Goal: Information Seeking & Learning: Check status

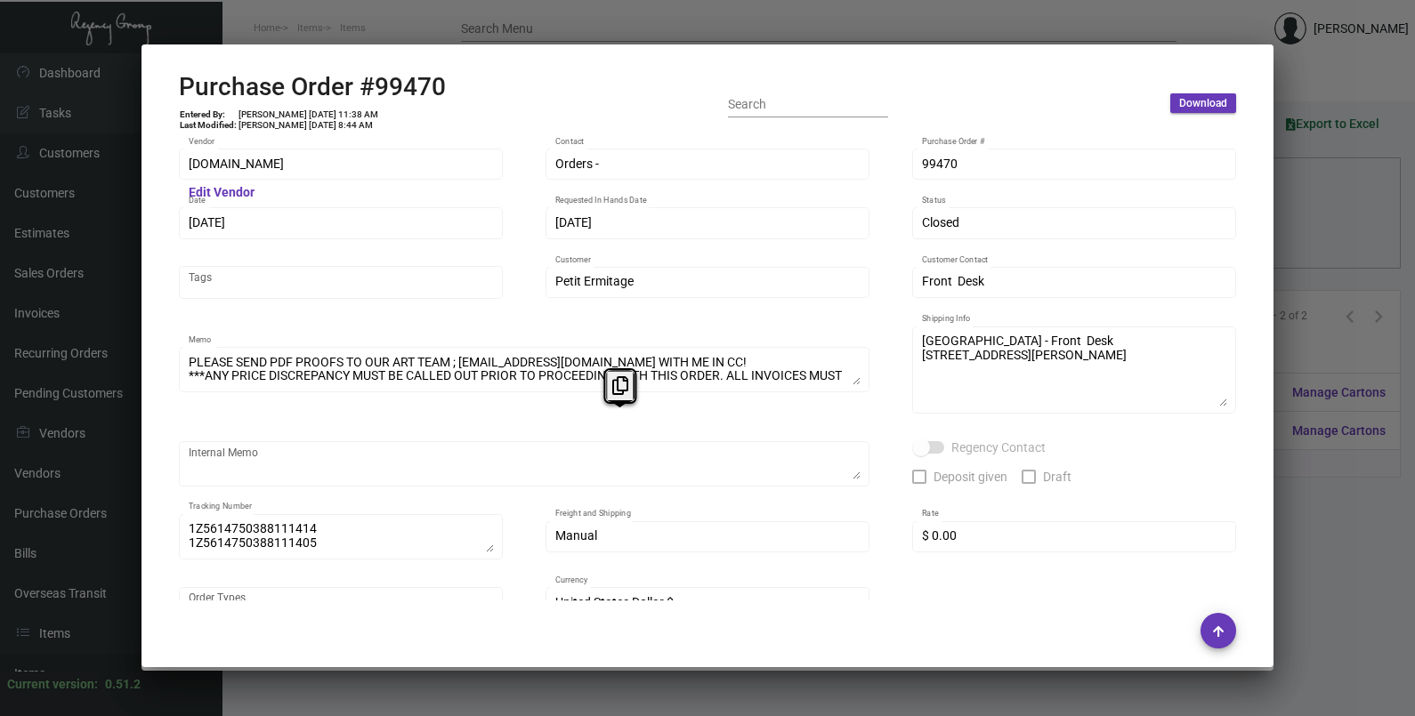
scroll to position [1049, 0]
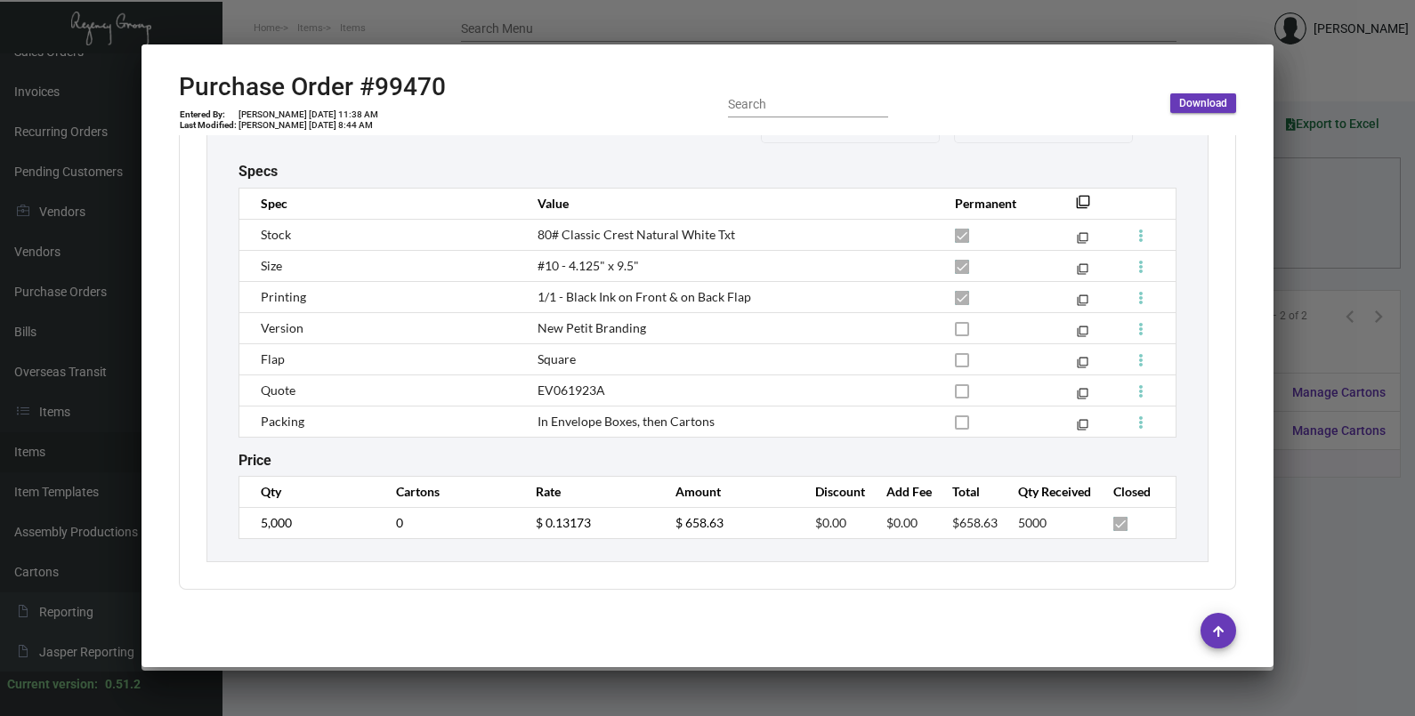
click at [1351, 222] on div at bounding box center [707, 358] width 1415 height 716
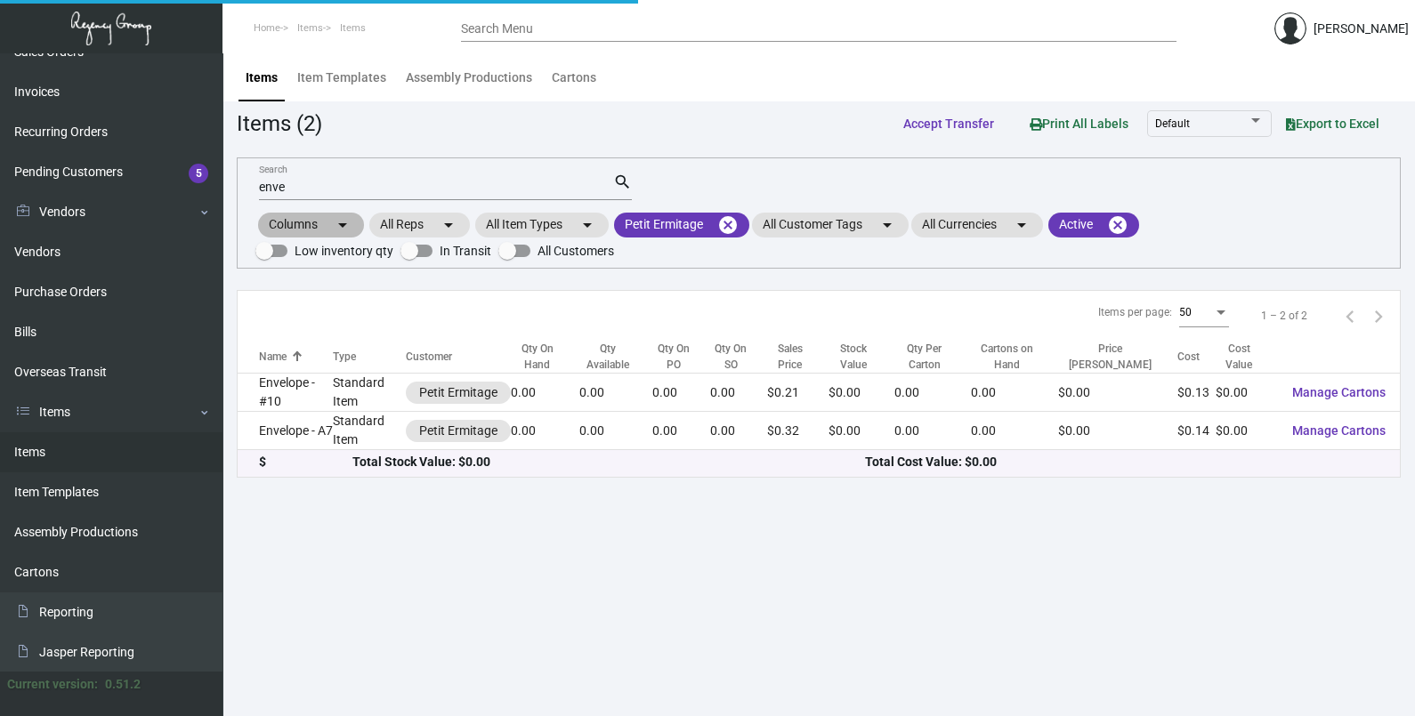
click at [1351, 222] on div "Columns arrow_drop_down All Reps arrow_drop_down All Item Types arrow_drop_down…" at bounding box center [818, 236] width 1126 height 52
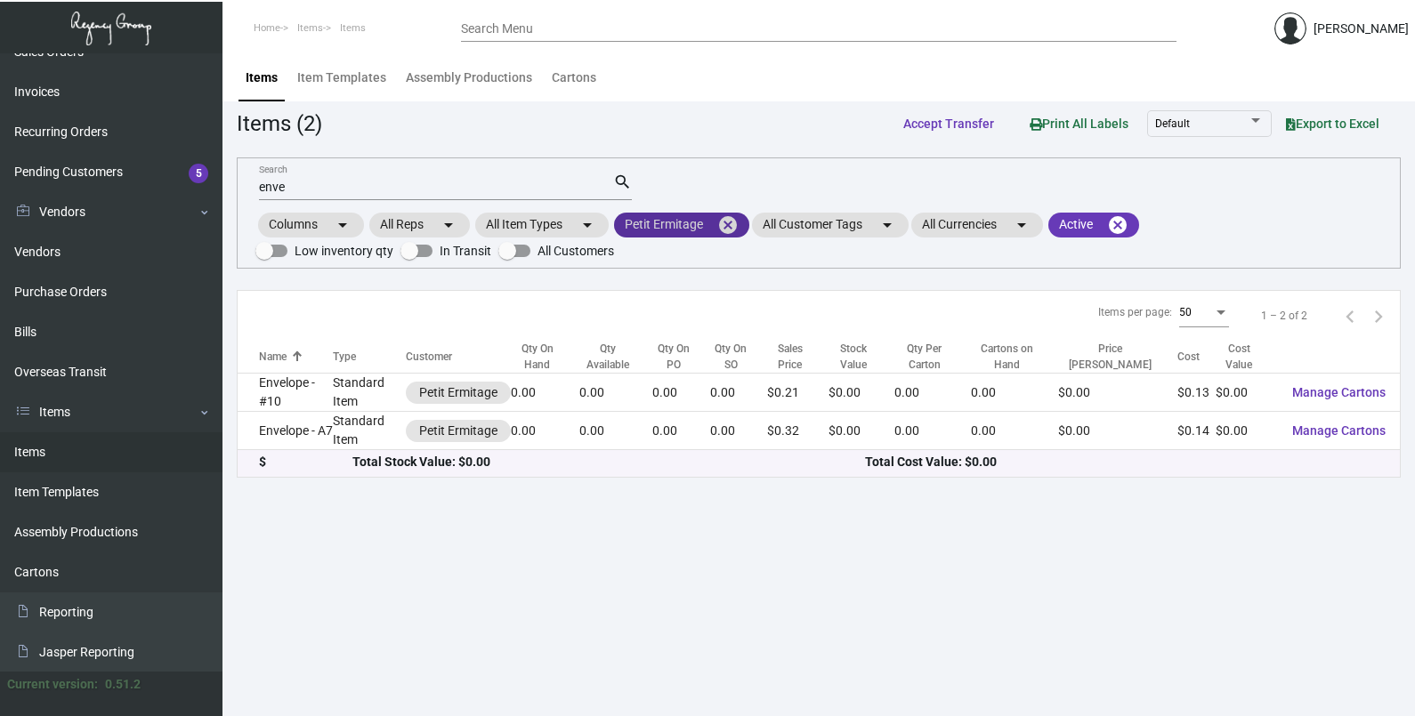
click at [734, 222] on mat-icon "cancel" at bounding box center [727, 224] width 21 height 21
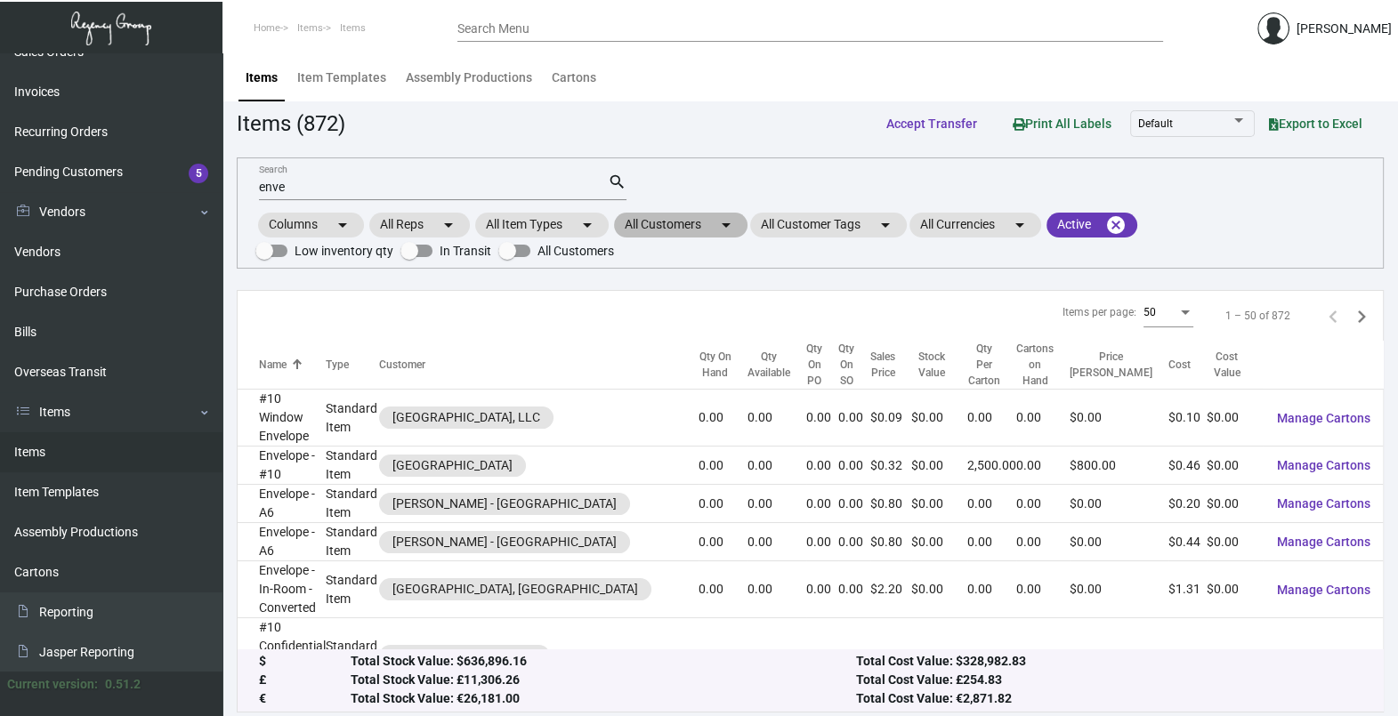
click at [712, 225] on mat-chip "All Customers arrow_drop_down" at bounding box center [680, 225] width 133 height 25
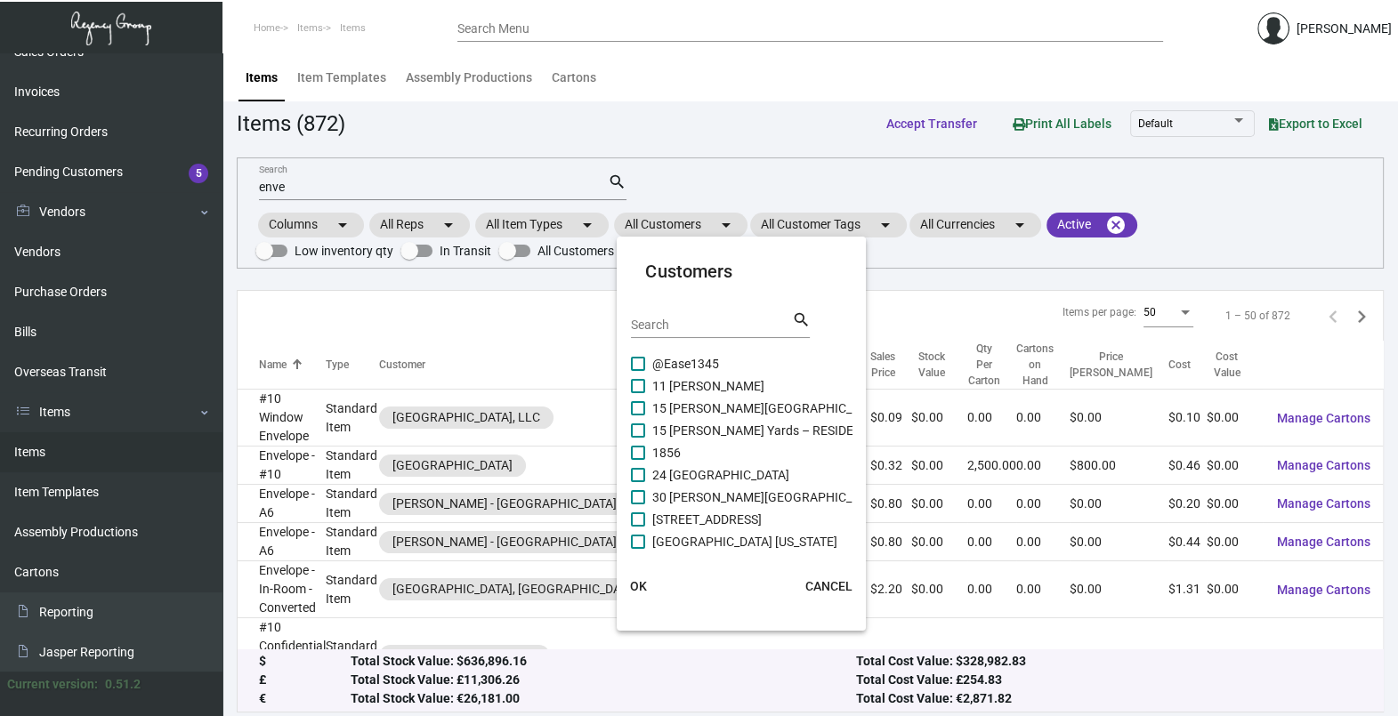
click at [667, 321] on input "Search" at bounding box center [711, 325] width 160 height 14
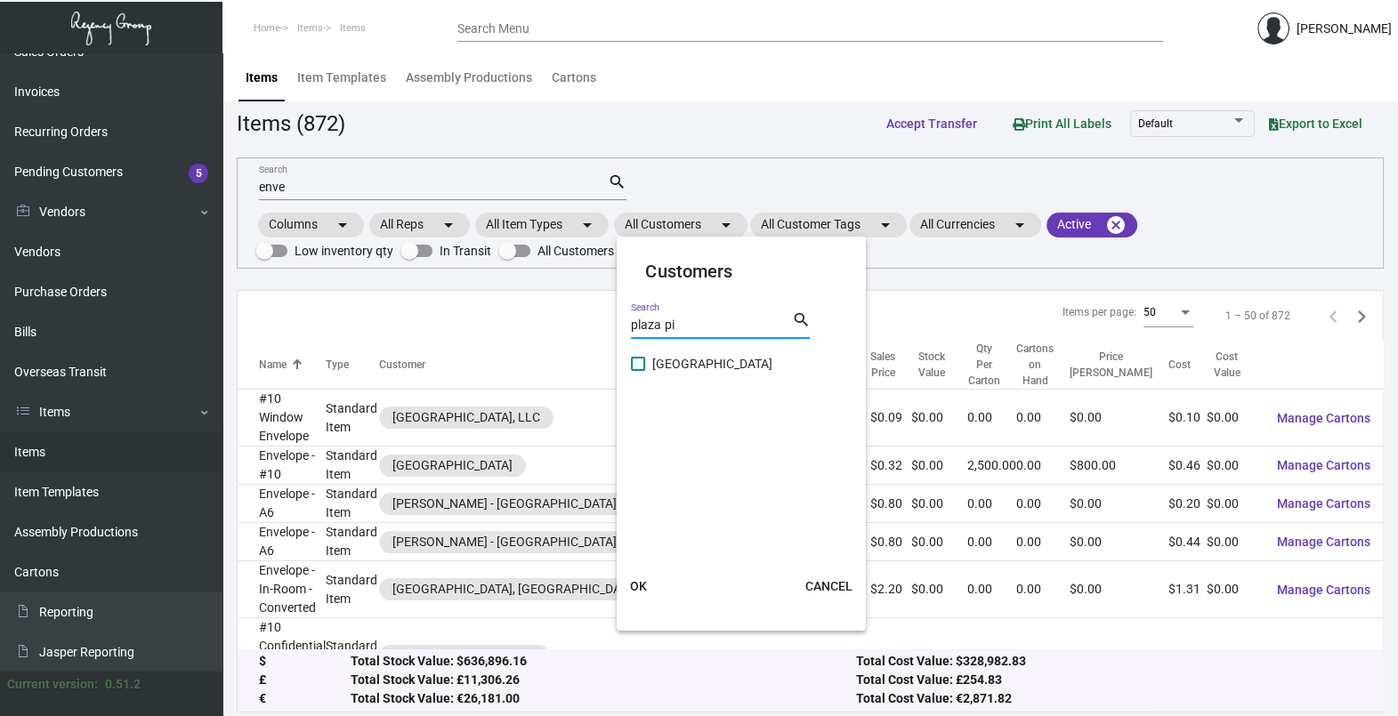
type input "plaza pi"
click at [682, 363] on span "[GEOGRAPHIC_DATA]" at bounding box center [712, 363] width 120 height 21
click at [638, 371] on input "[GEOGRAPHIC_DATA]" at bounding box center [637, 371] width 1 height 1
checkbox input "true"
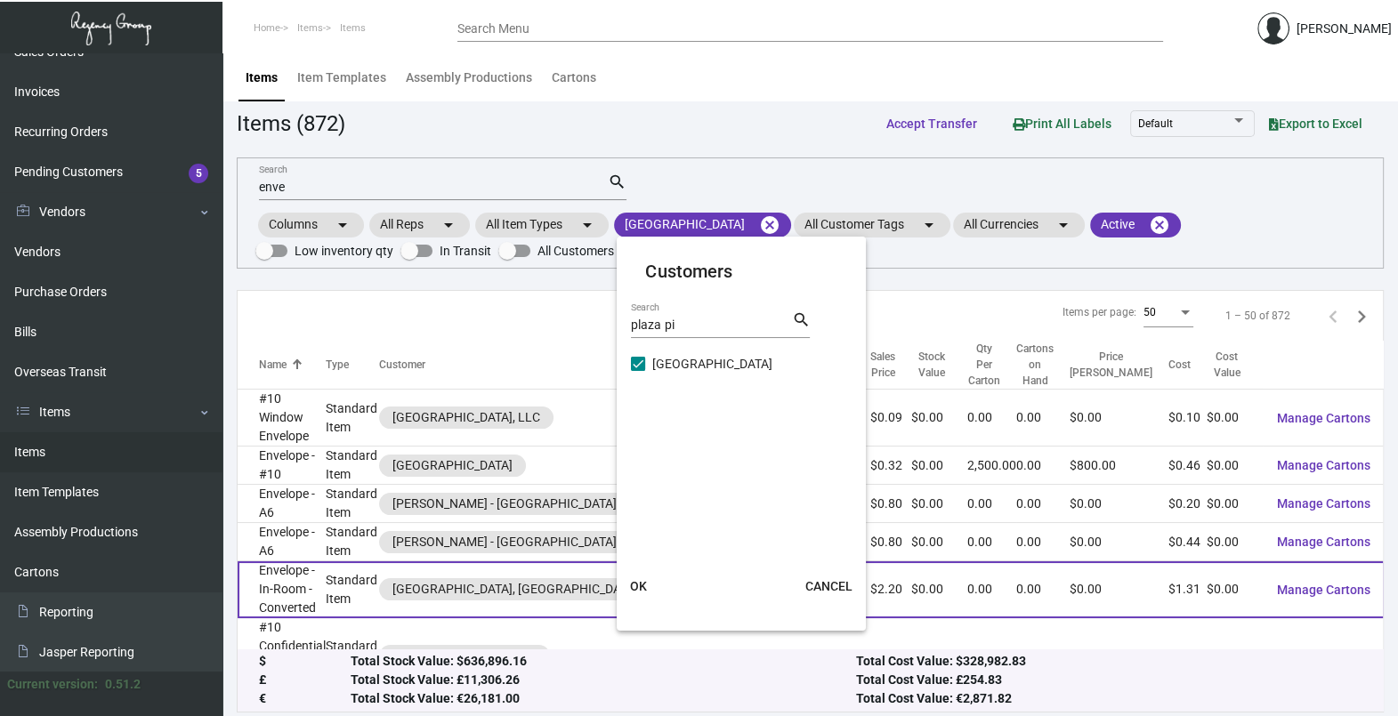
click at [637, 582] on span "OK" at bounding box center [638, 586] width 17 height 14
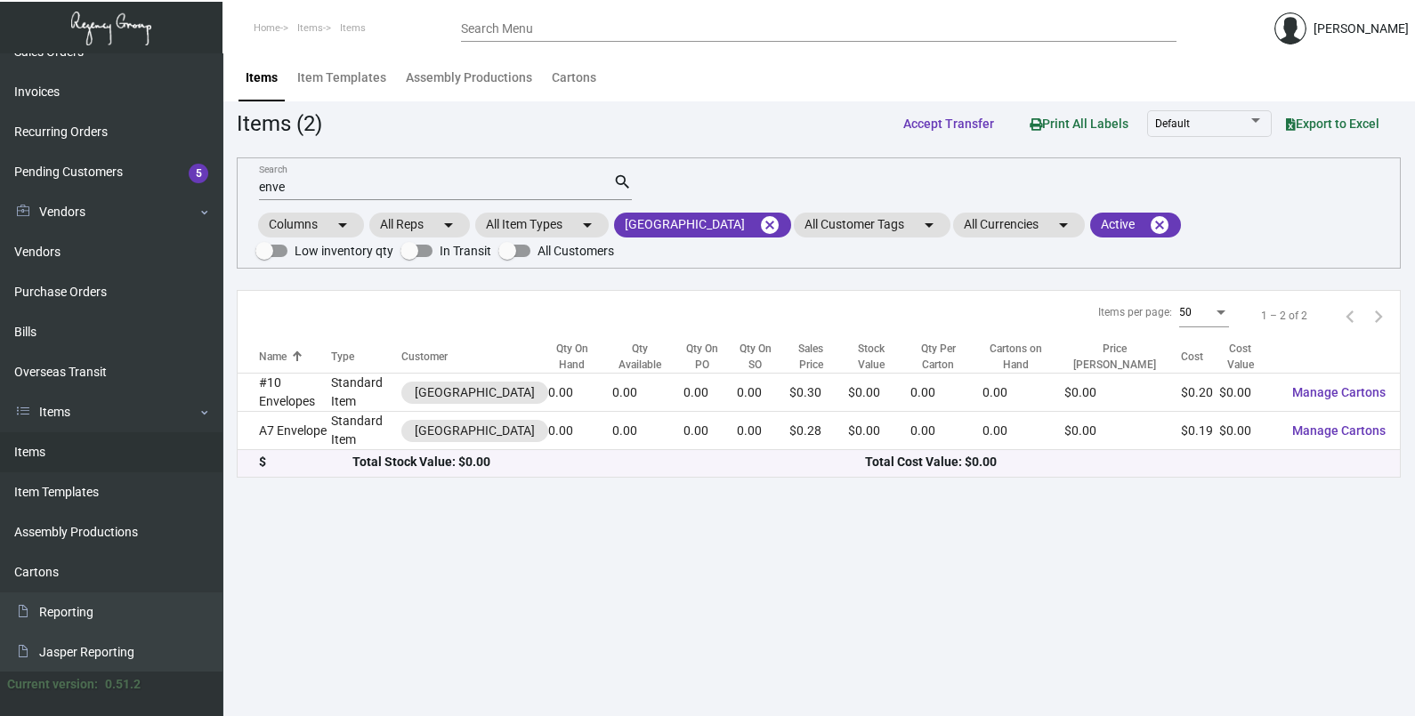
click at [325, 193] on input "enve" at bounding box center [436, 188] width 354 height 14
type input "e"
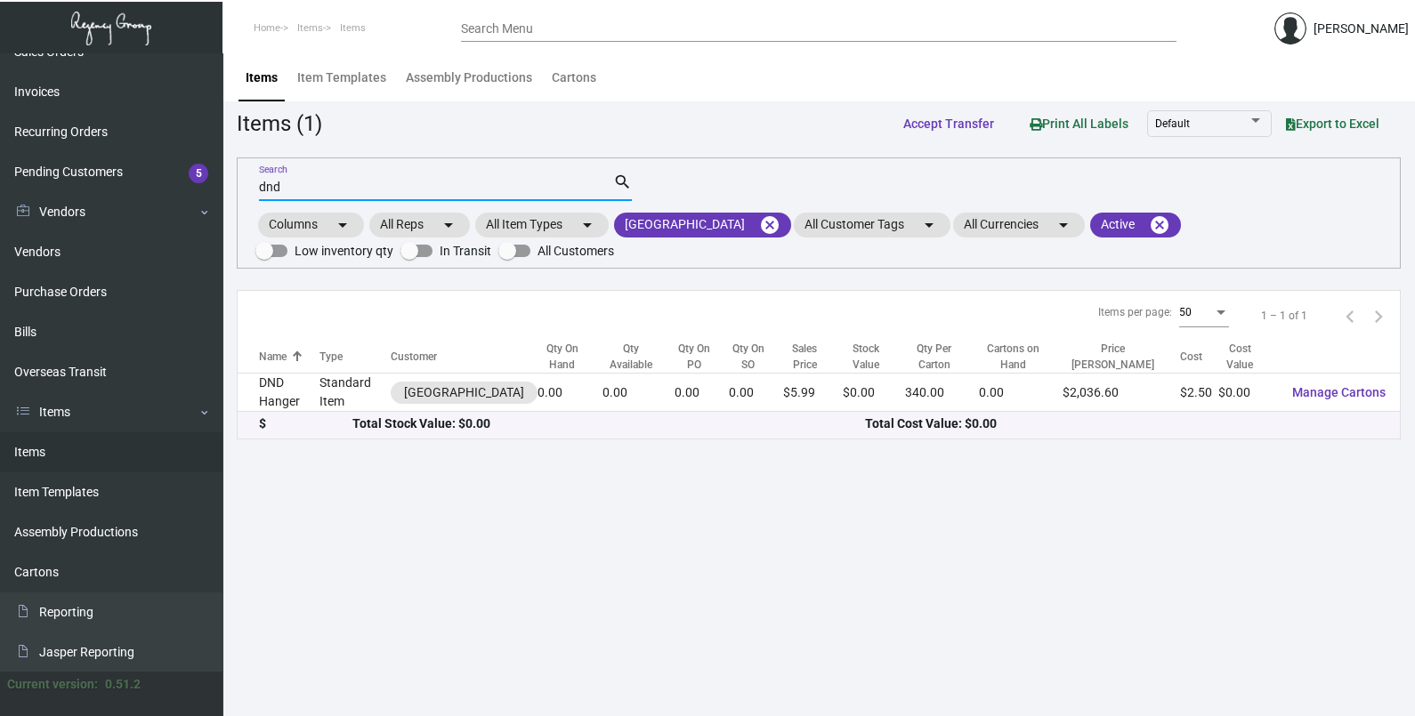
type input "dnd"
click at [646, 415] on div "Total Stock Value: $0.00" at bounding box center [608, 424] width 513 height 19
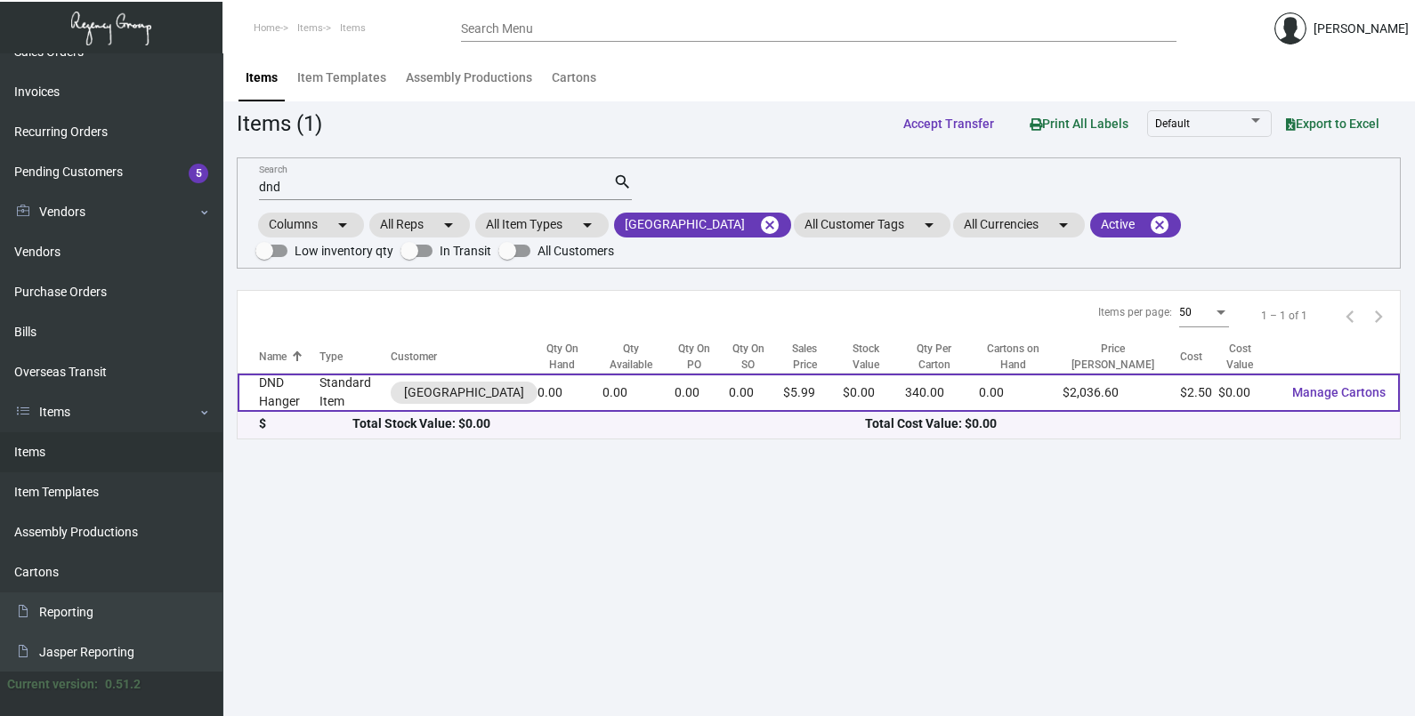
click at [648, 400] on td "0.00" at bounding box center [637, 393] width 71 height 38
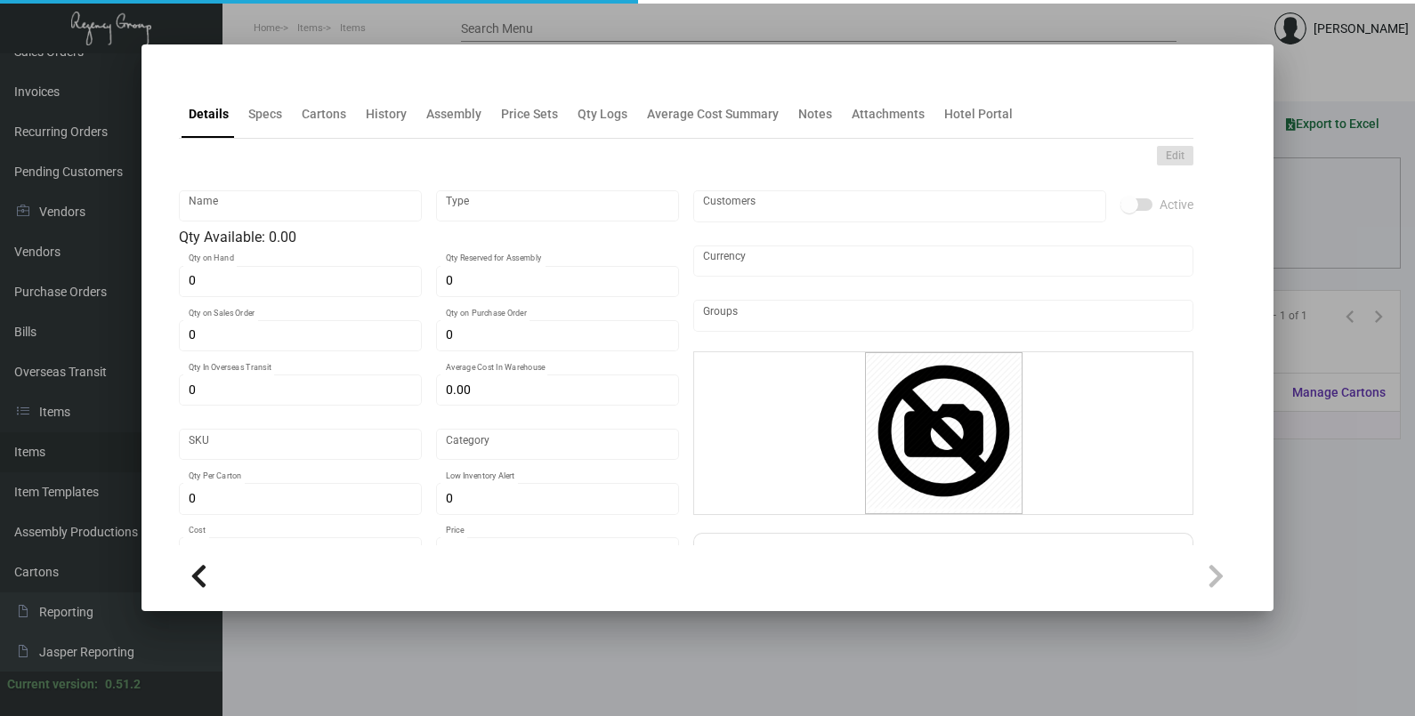
type input "DND Hanger"
type input "Standard Item"
type input "$ 2.50"
type input "Overseas"
type input "340"
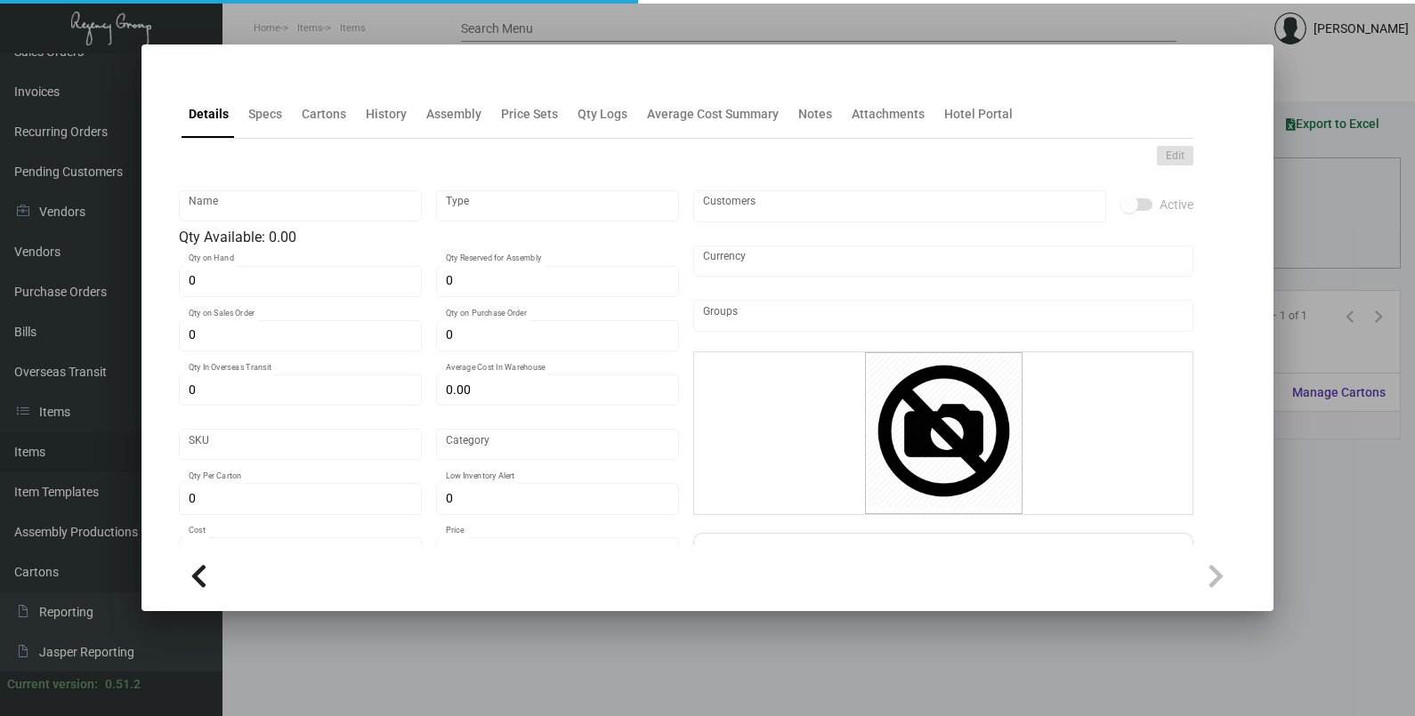
type input "$ 2.50"
type input "$ 5.99"
checkbox input "true"
type input "United States Dollar $"
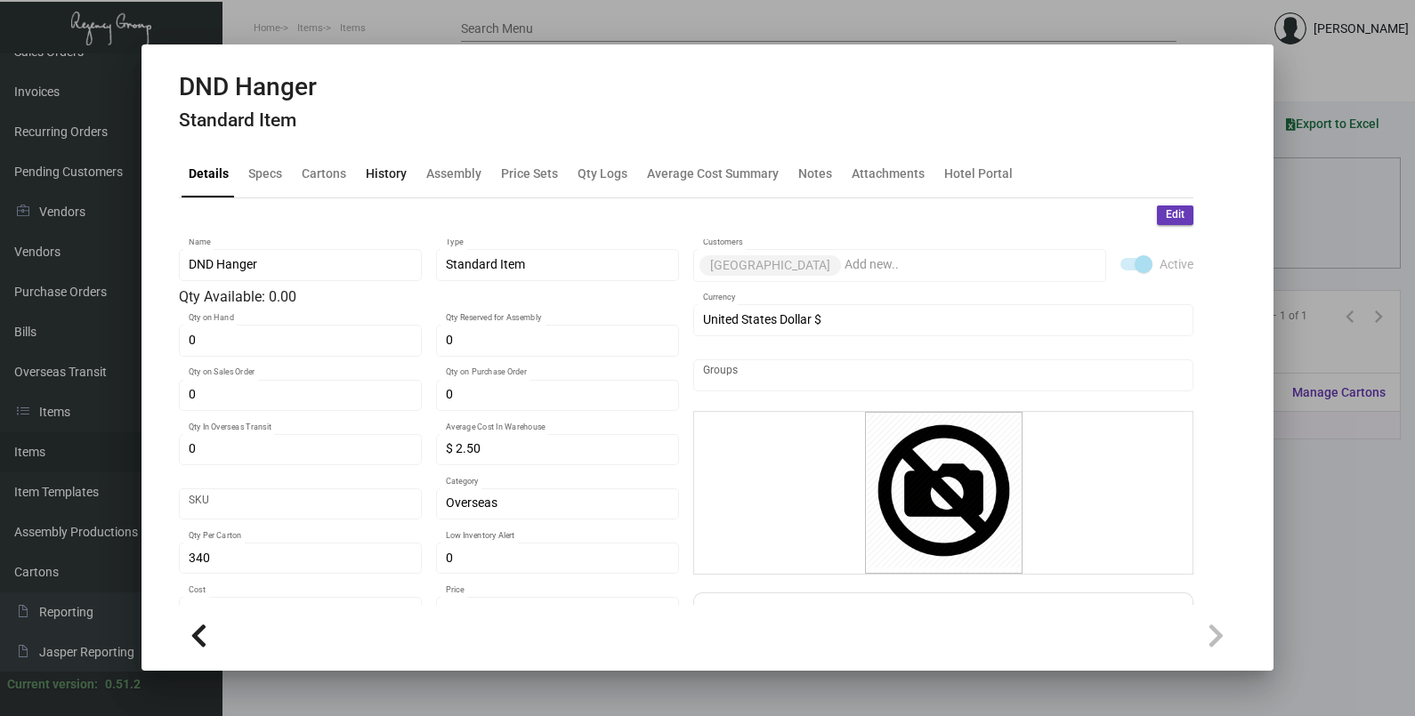
click at [392, 168] on div "History" at bounding box center [386, 173] width 41 height 19
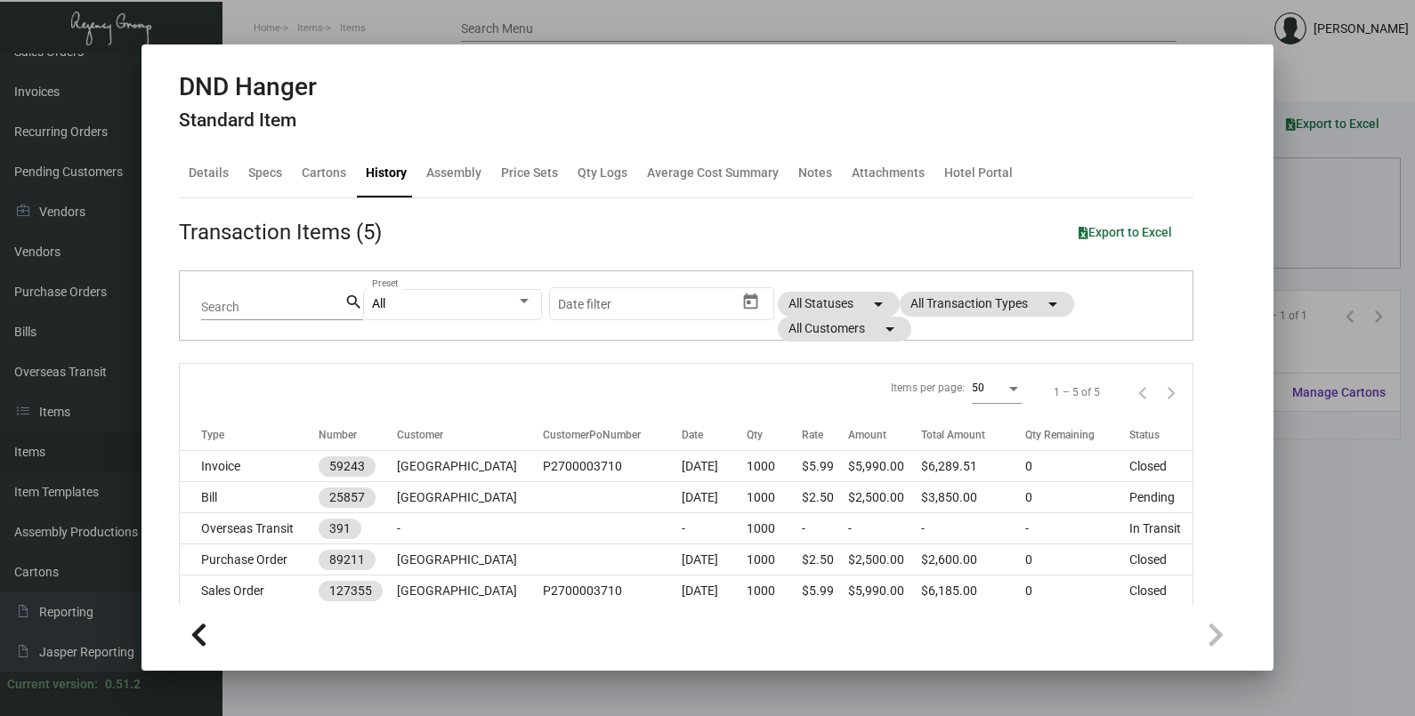
scroll to position [44, 0]
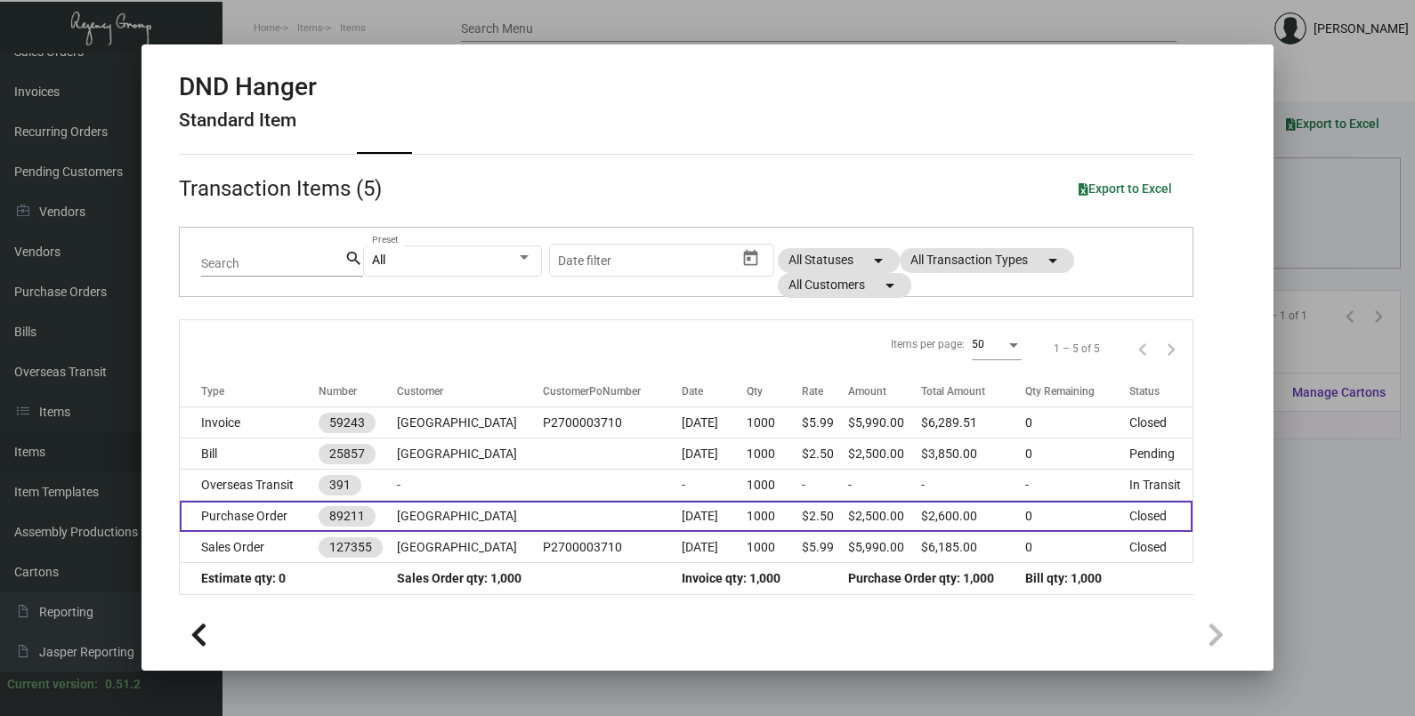
click at [623, 520] on td at bounding box center [612, 516] width 139 height 31
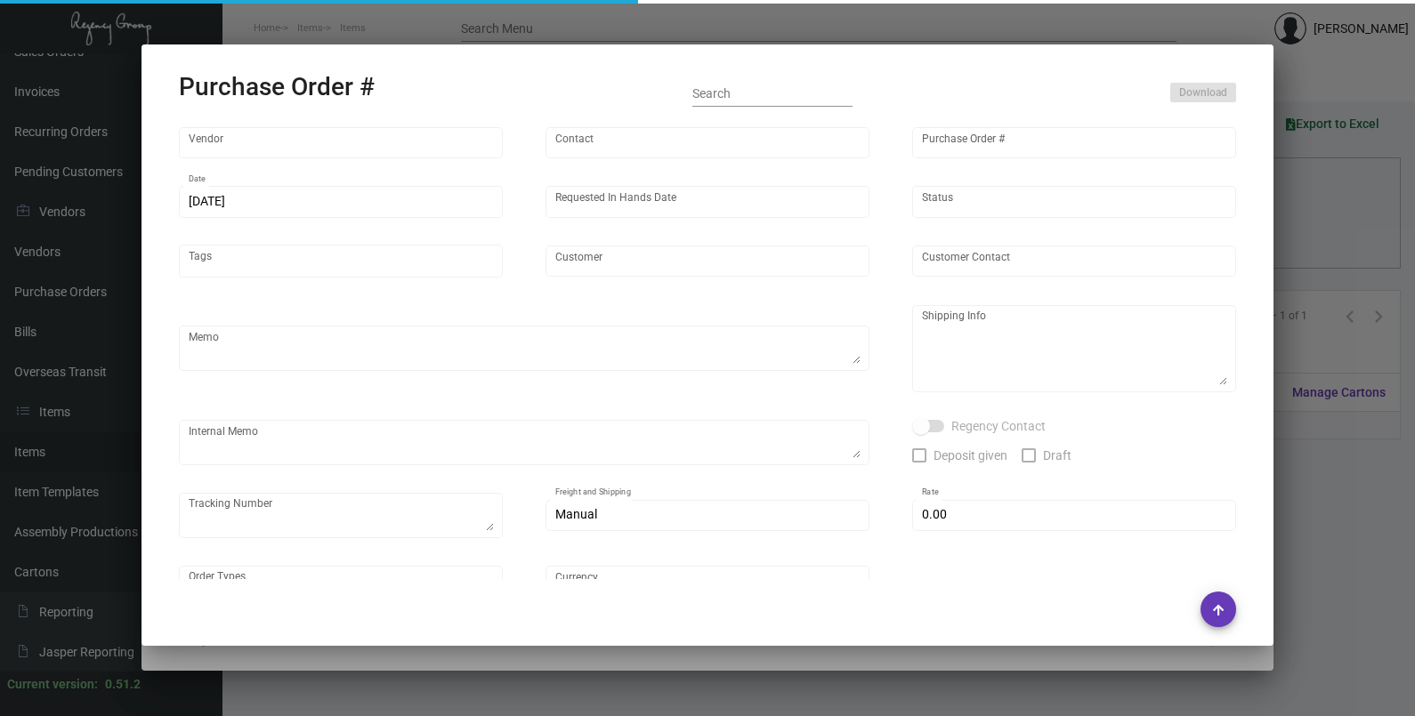
type input "Shanghai East Industrial Co., Ltd,"
type input "[PERSON_NAME]"
type input "89211"
type input "[DATE]"
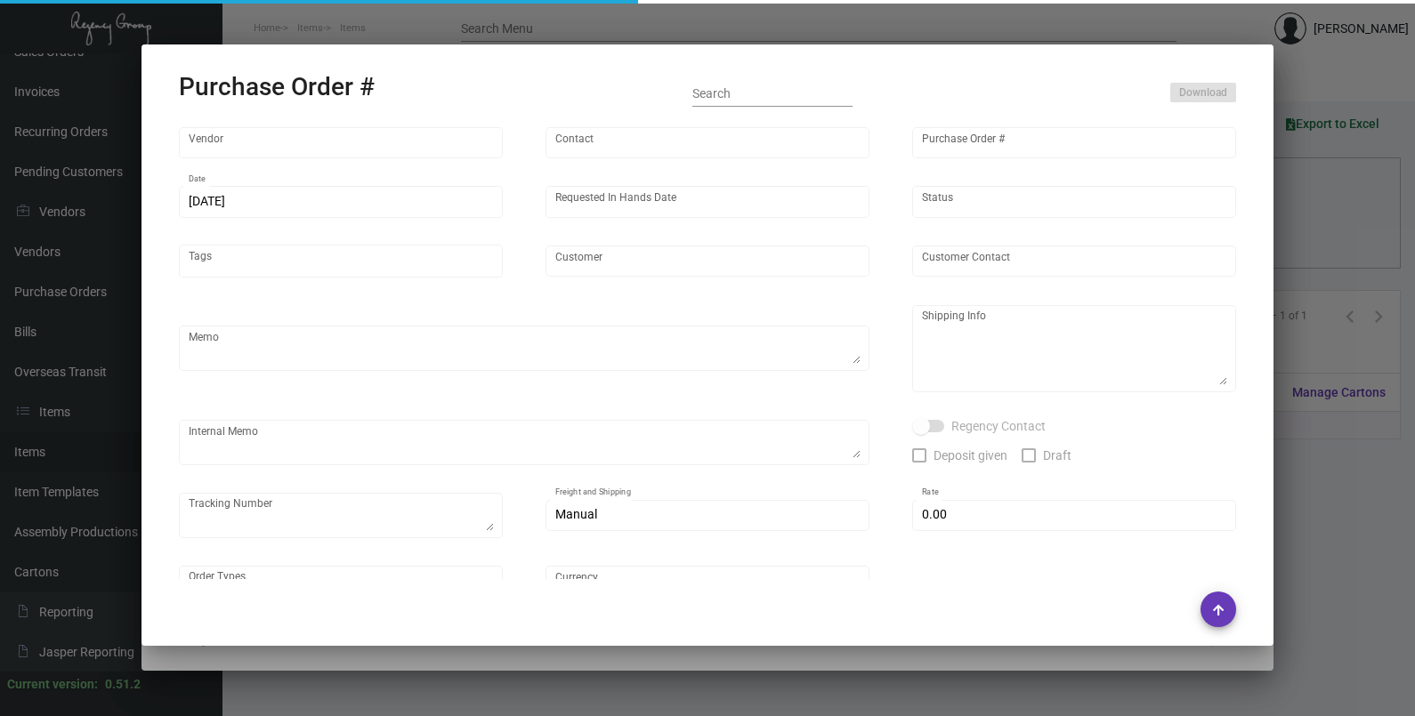
type input "[GEOGRAPHIC_DATA]"
type textarea "By AIR"
type textarea "Regency Group NJ [PERSON_NAME] [STREET_ADDRESS]"
checkbox input "true"
type input "$ 0.00"
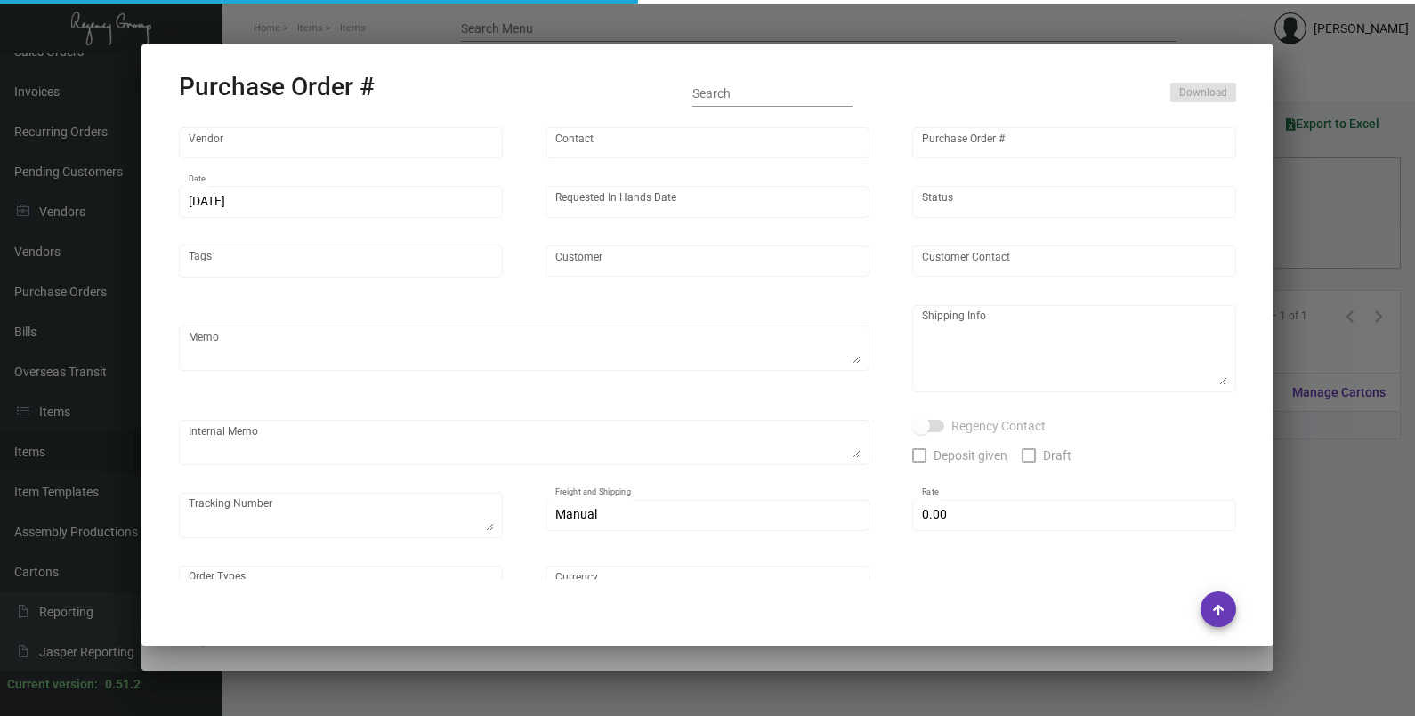
type input "United States Dollar $"
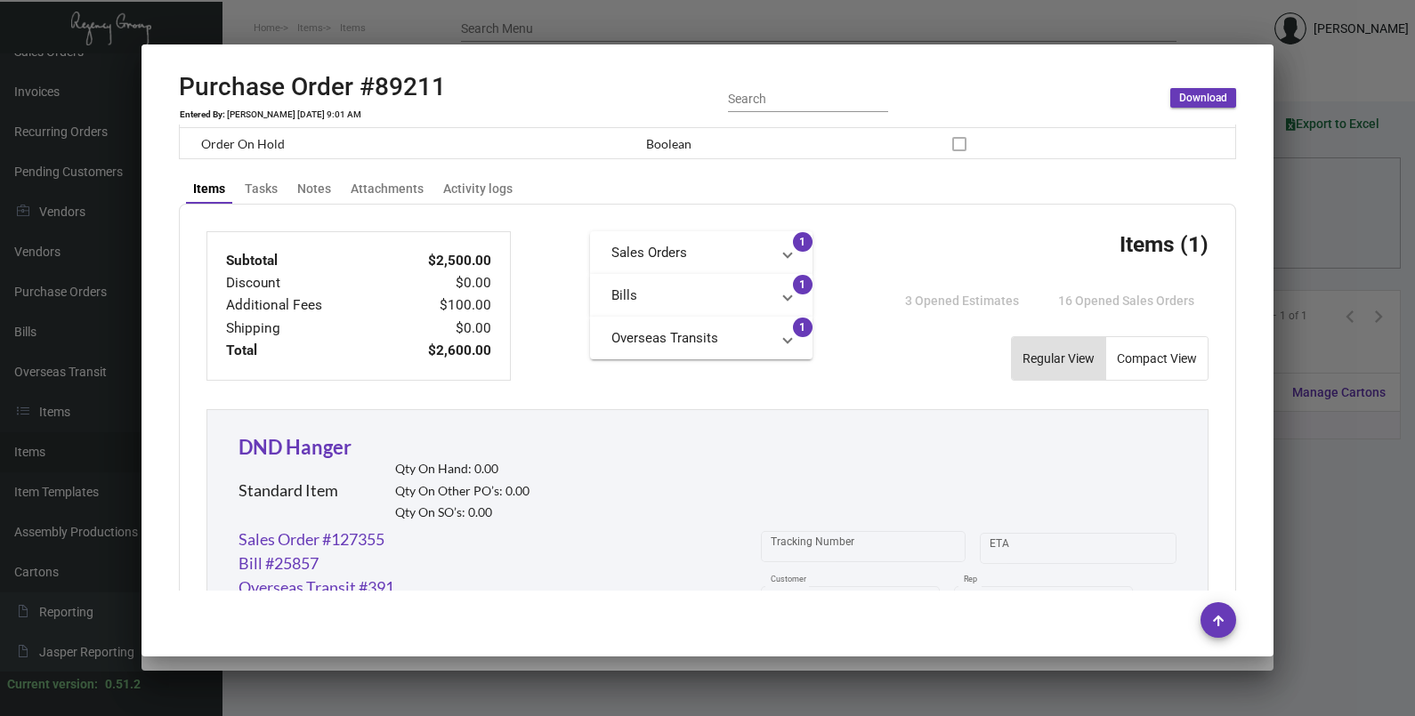
scroll to position [684, 0]
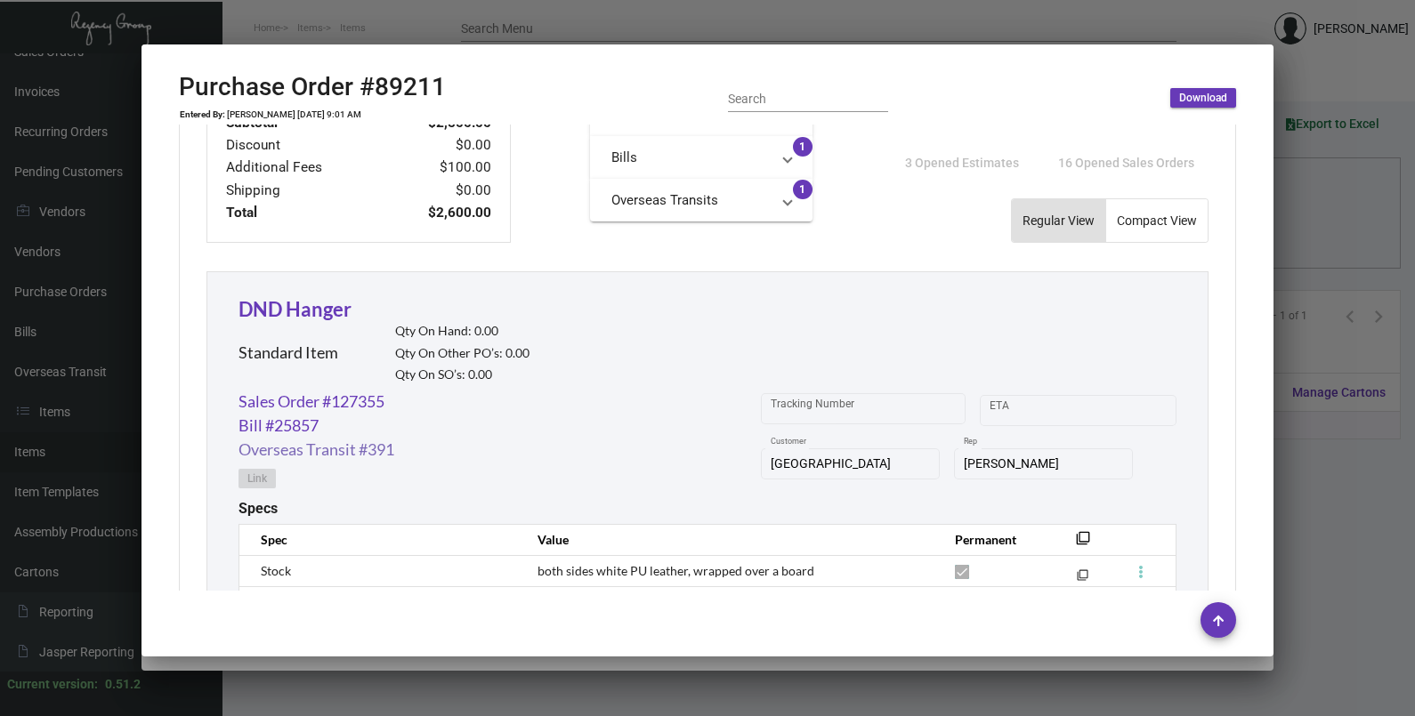
click at [387, 445] on link "Overseas Transit #391" at bounding box center [316, 450] width 156 height 24
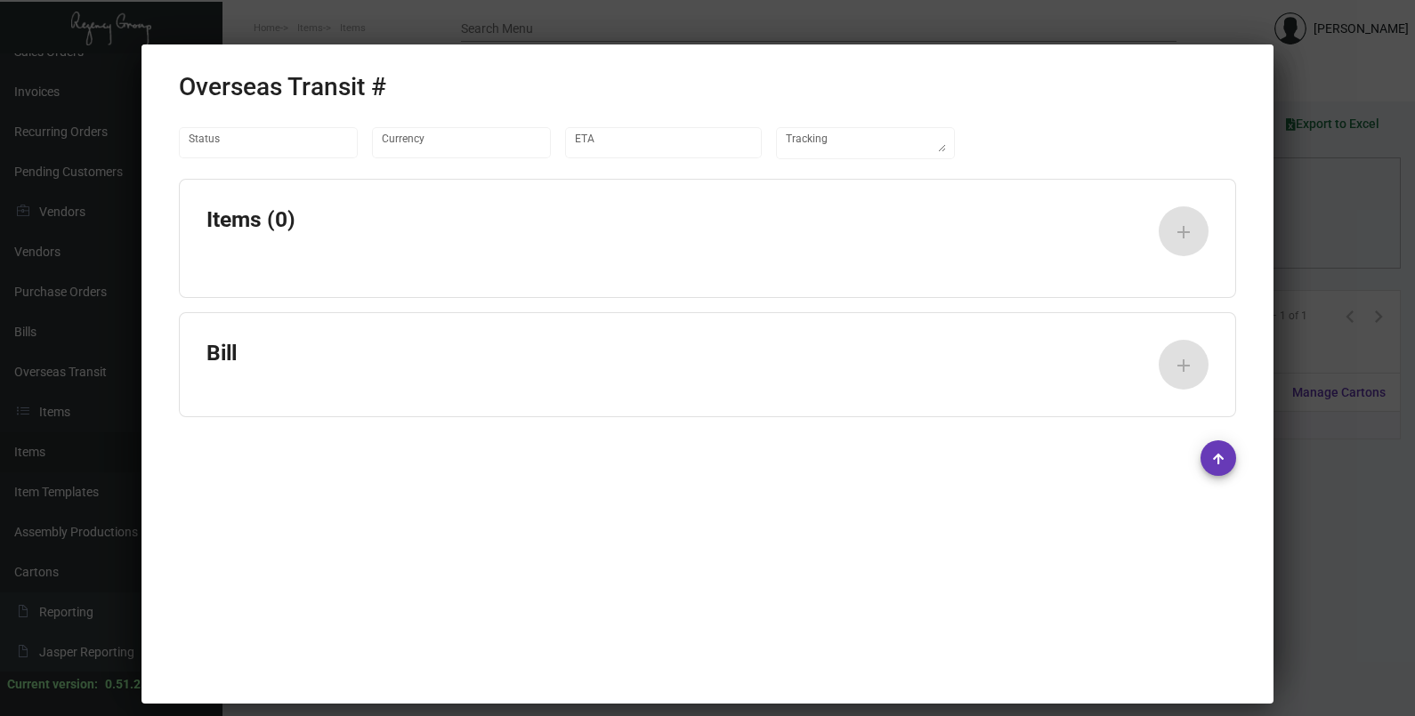
type input "United States Dollar $"
type input "[DATE]"
type textarea "DHL#8236531656"
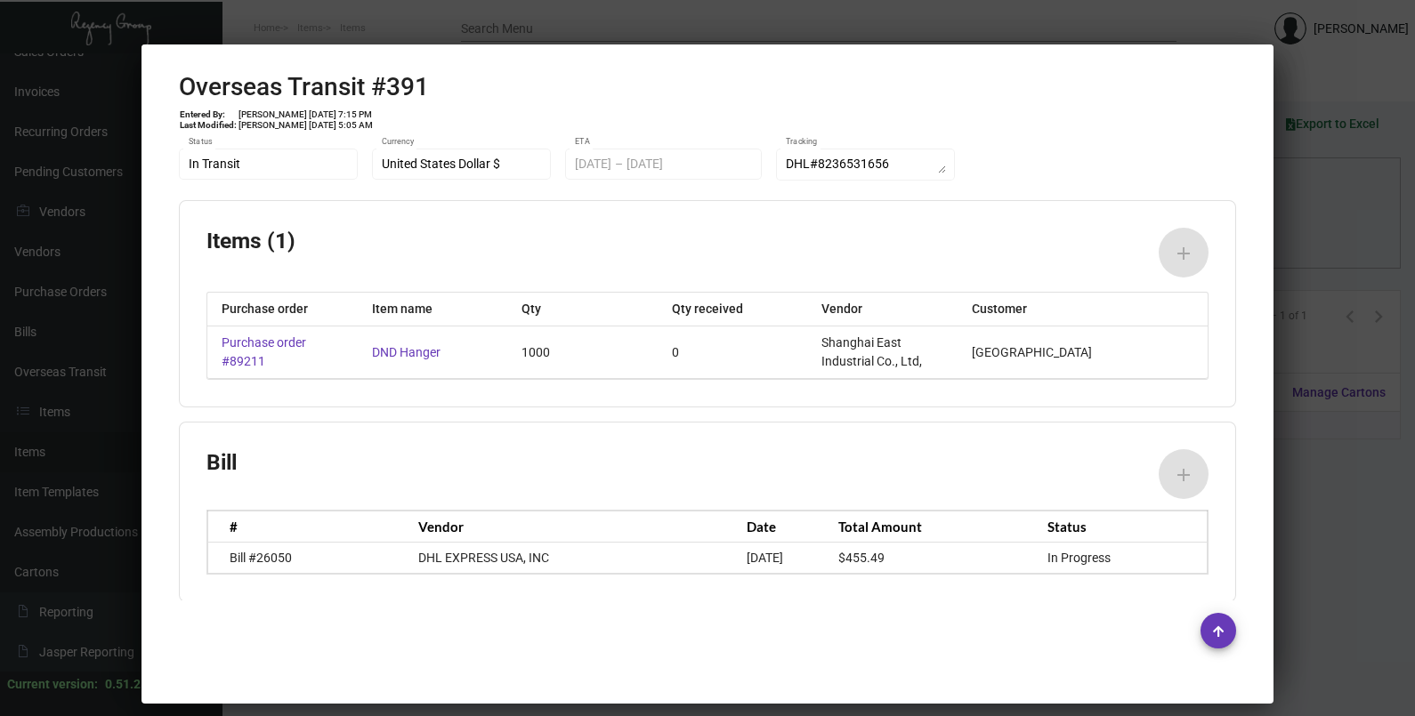
click at [1339, 205] on div at bounding box center [707, 358] width 1415 height 716
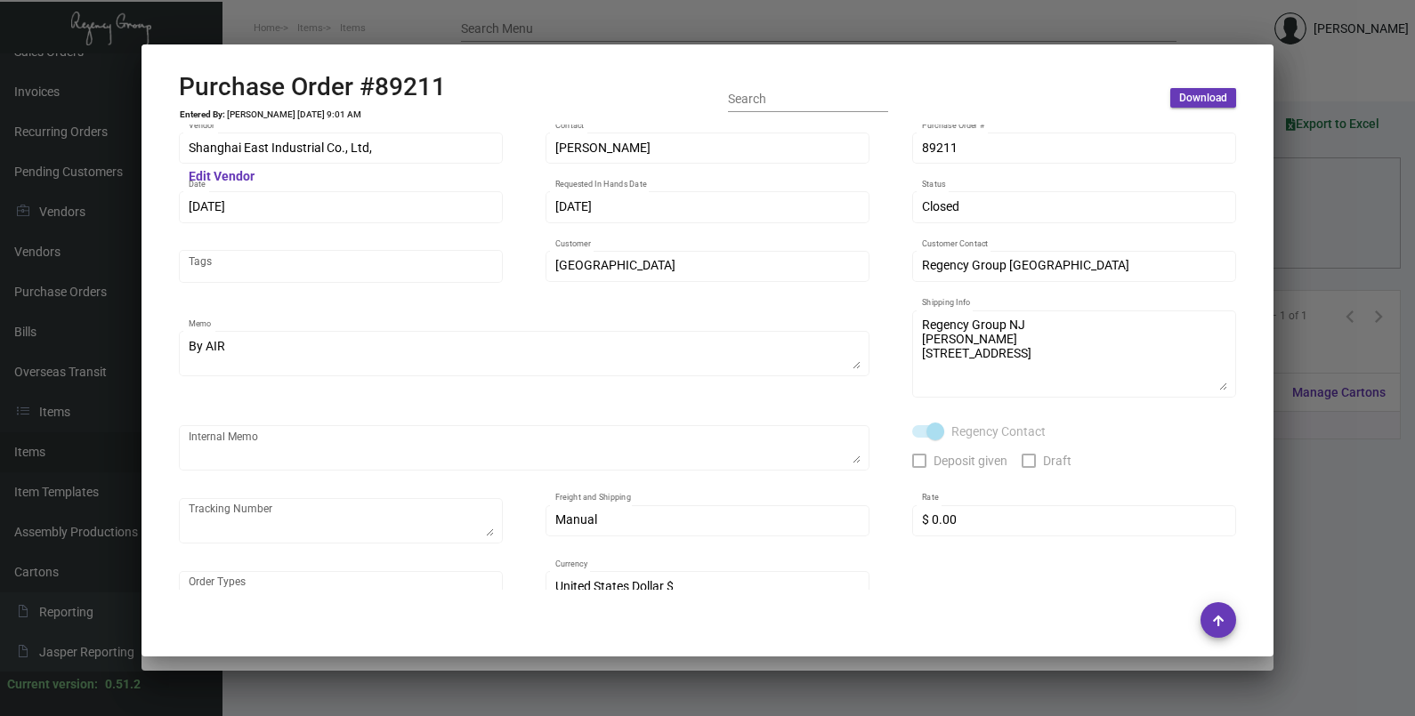
scroll to position [0, 0]
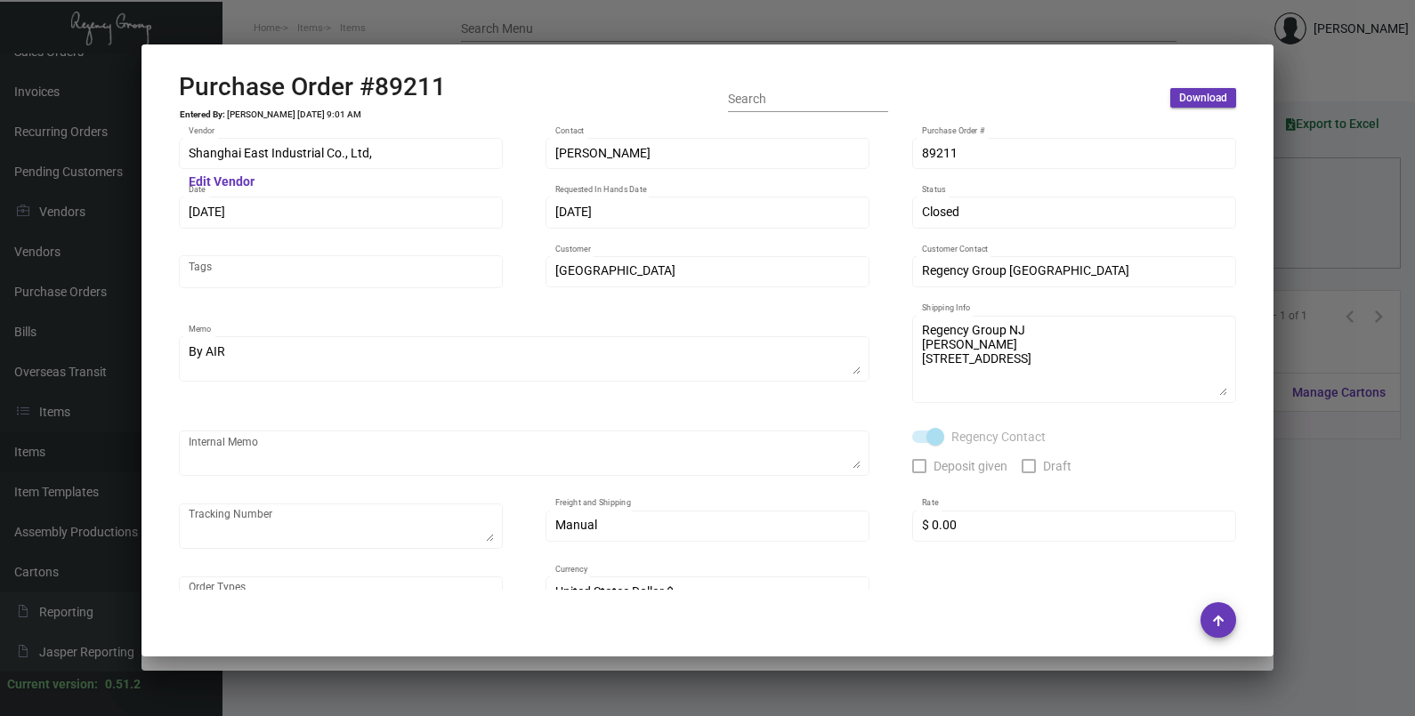
click at [922, 135] on div "89211 Purchase Order #" at bounding box center [1074, 152] width 305 height 35
drag, startPoint x: 924, startPoint y: 153, endPoint x: 921, endPoint y: 120, distance: 33.1
click at [921, 120] on icon at bounding box center [928, 118] width 16 height 19
drag, startPoint x: 213, startPoint y: 217, endPoint x: 209, endPoint y: 170, distance: 47.3
click at [209, 170] on icon at bounding box center [215, 176] width 16 height 19
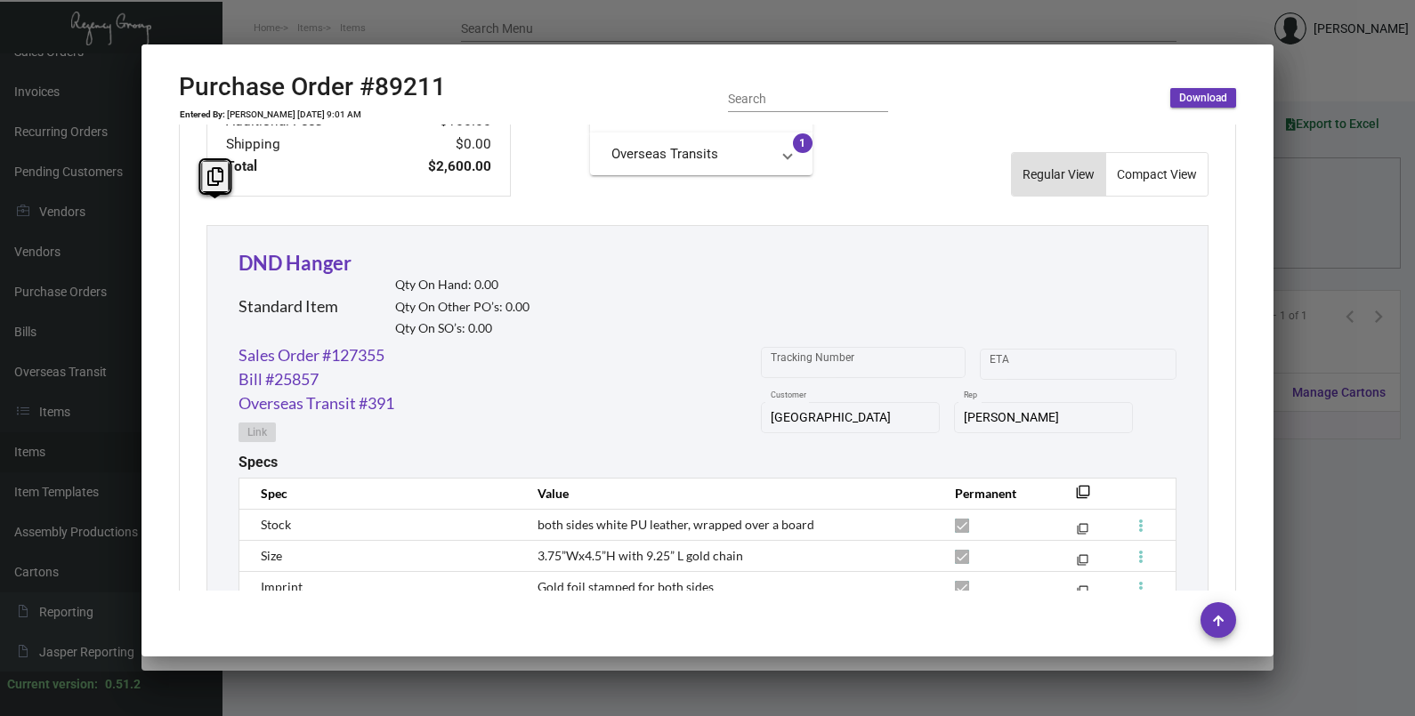
scroll to position [907, 0]
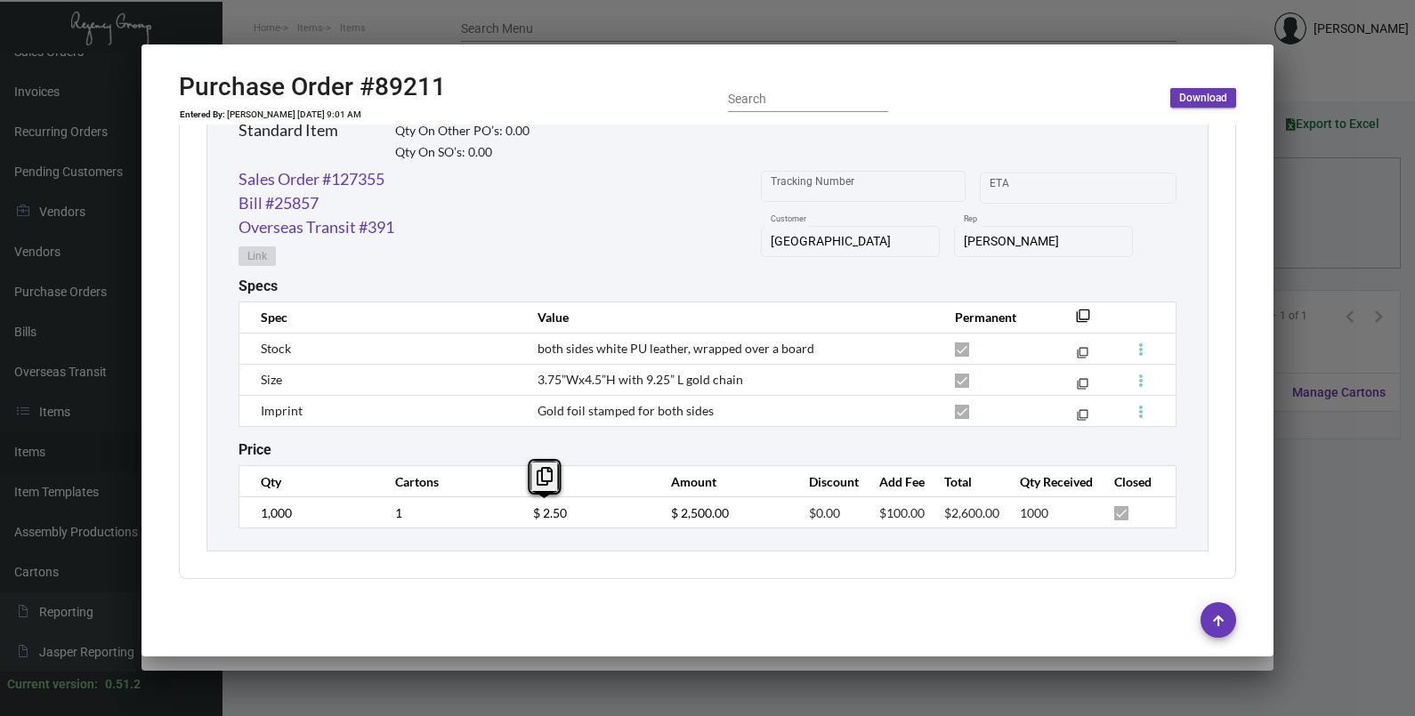
click at [523, 516] on td "$ 2.50" at bounding box center [584, 512] width 138 height 31
click at [281, 184] on link "Sales Order #127355" at bounding box center [311, 179] width 146 height 24
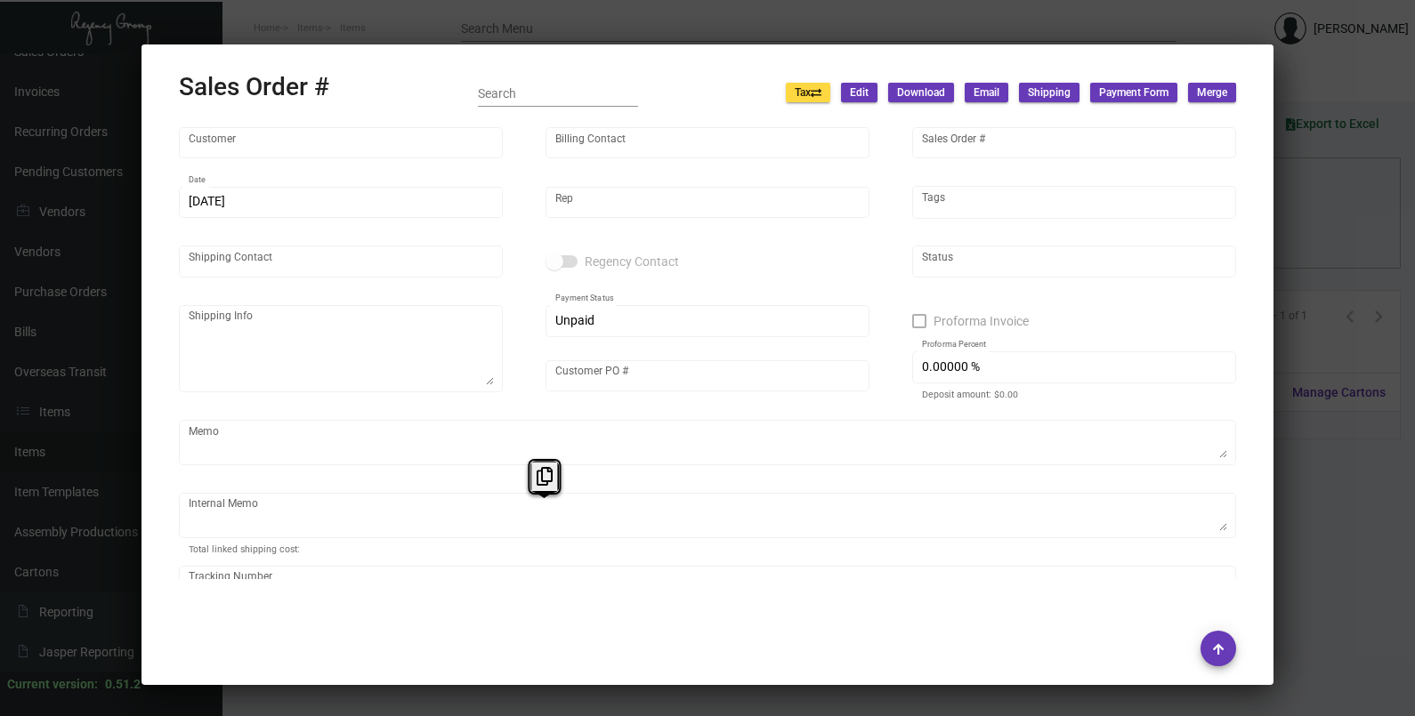
type input "[GEOGRAPHIC_DATA]"
type input "[PERSON_NAME]"
type input "127355"
type input "[DATE]"
type input "[PERSON_NAME]"
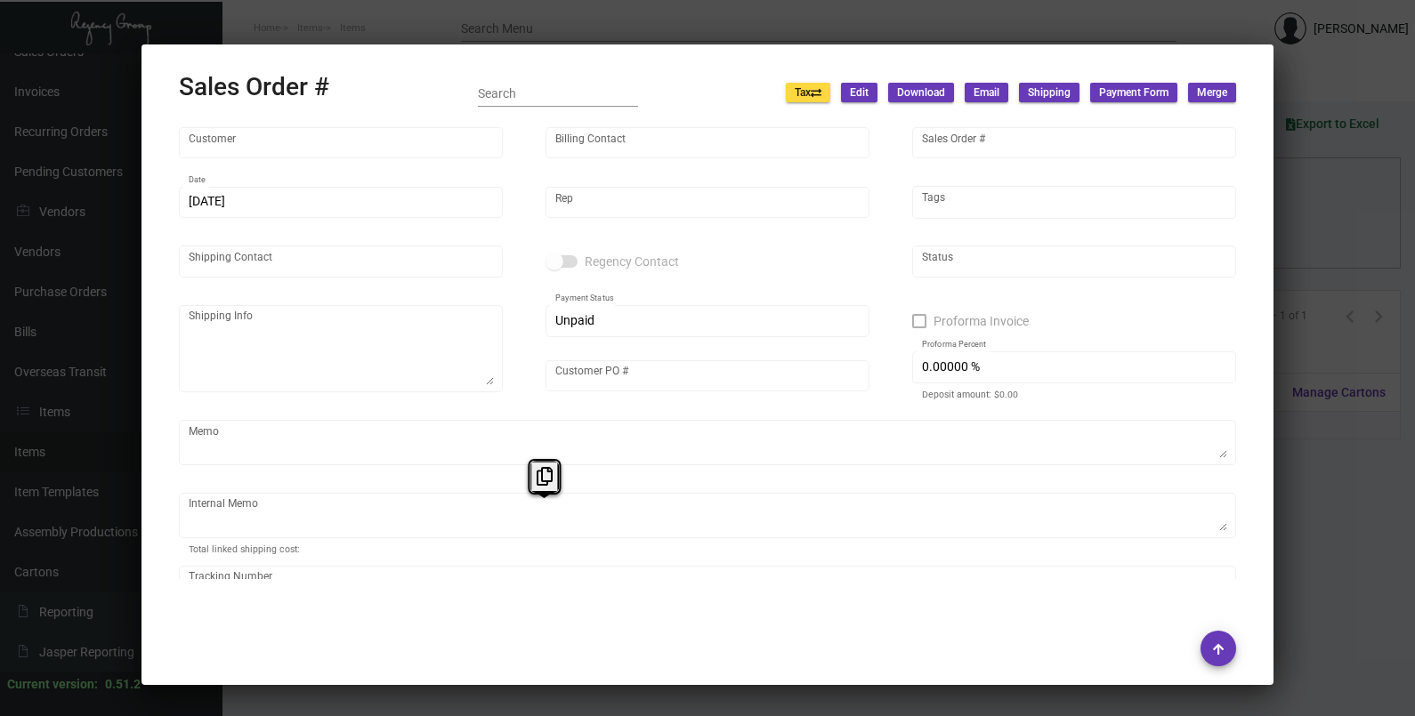
type input "[PERSON_NAME]"
type textarea "[GEOGRAPHIC_DATA] - [PERSON_NAME] [STREET_ADDRESS][PERSON_NAME]"
type input "P2700003710"
type textarea "82.51"
type input "United States Dollar $"
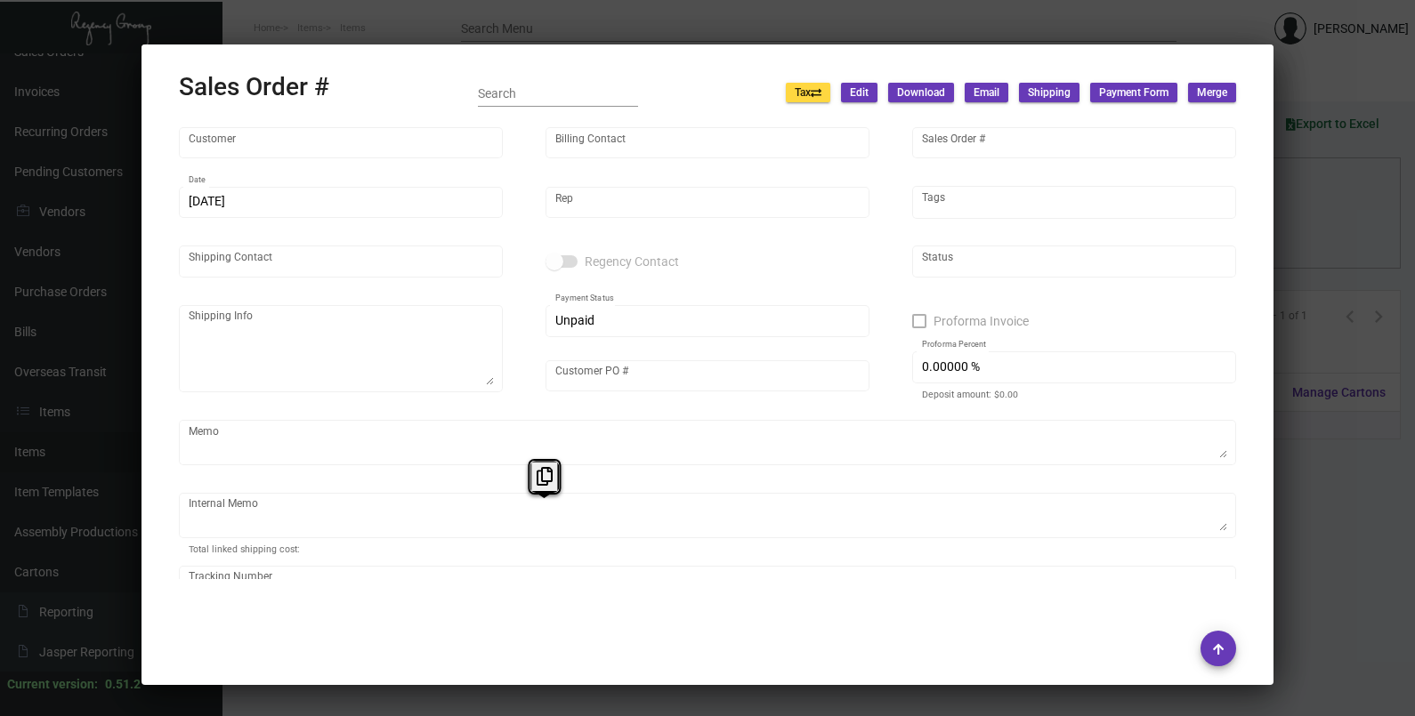
type input "$ 0.00"
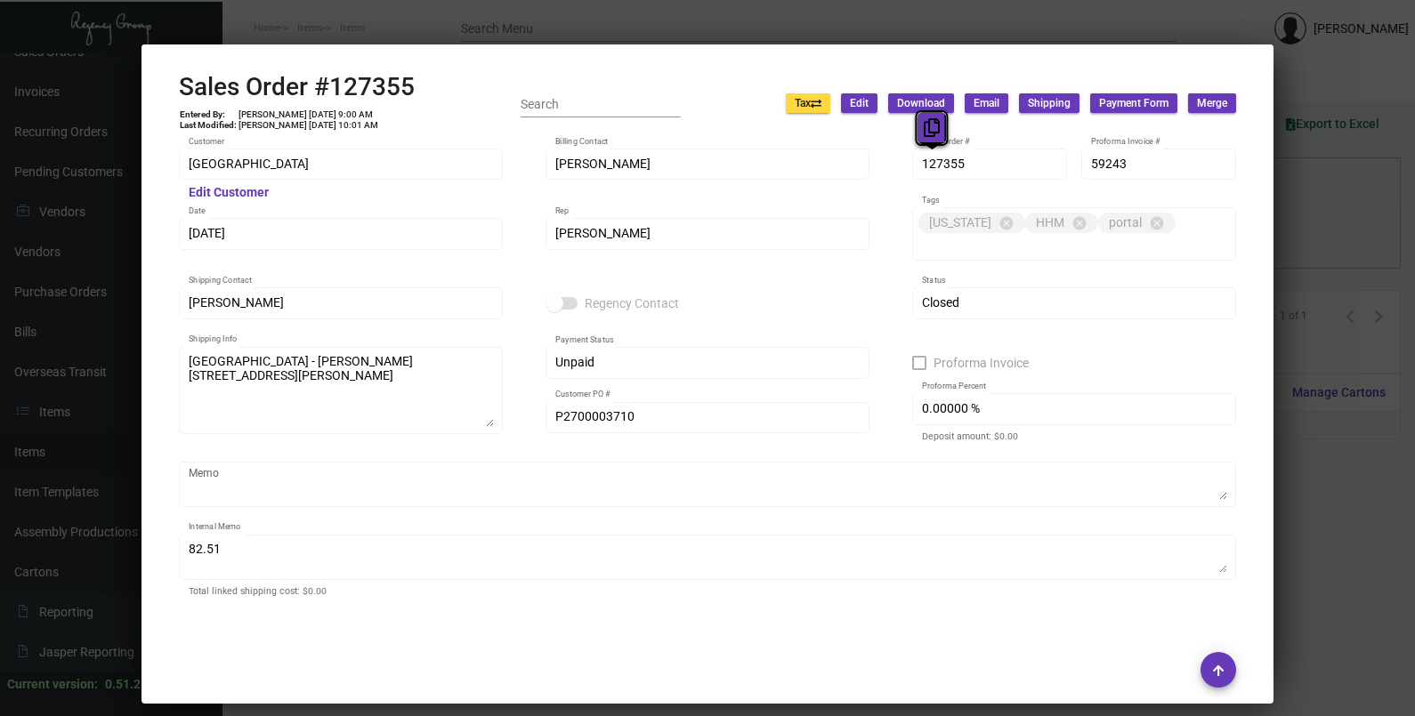
drag, startPoint x: 935, startPoint y: 161, endPoint x: 921, endPoint y: 134, distance: 30.2
click at [921, 134] on button at bounding box center [931, 128] width 29 height 32
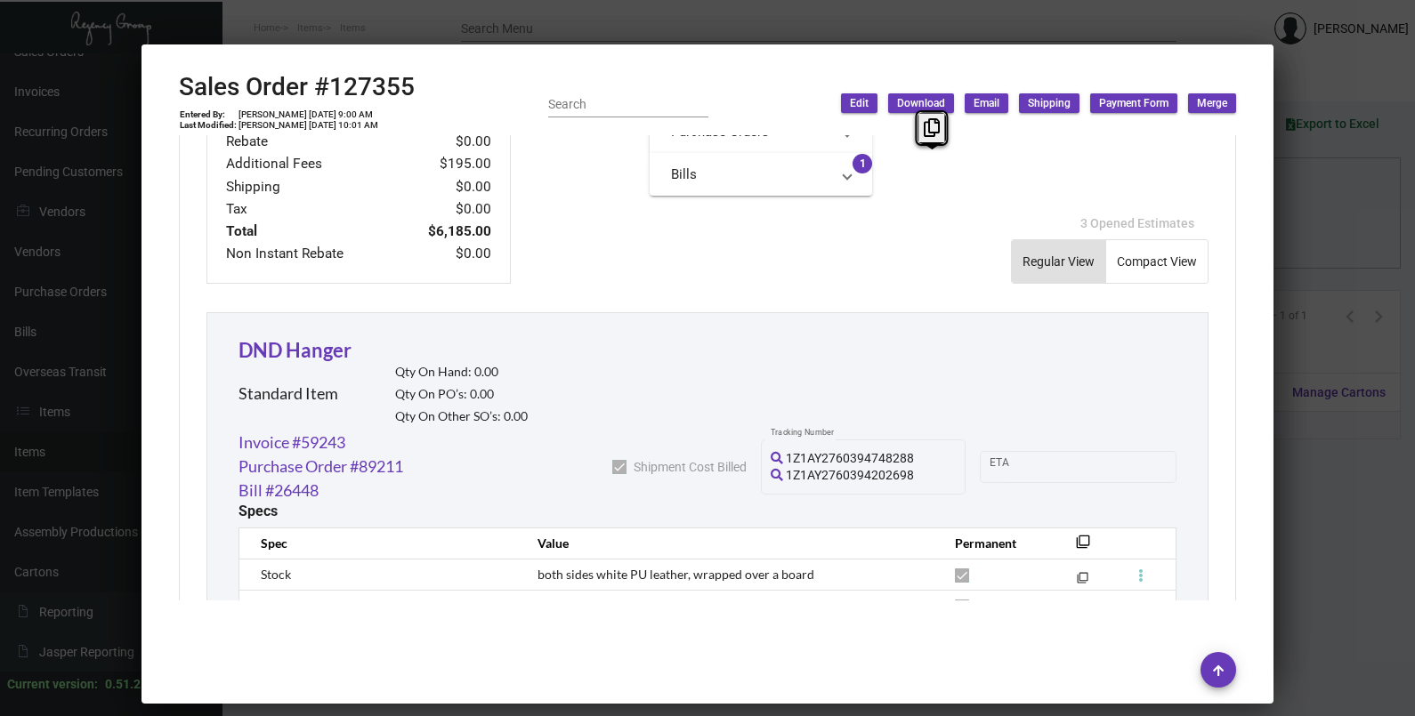
scroll to position [1028, 0]
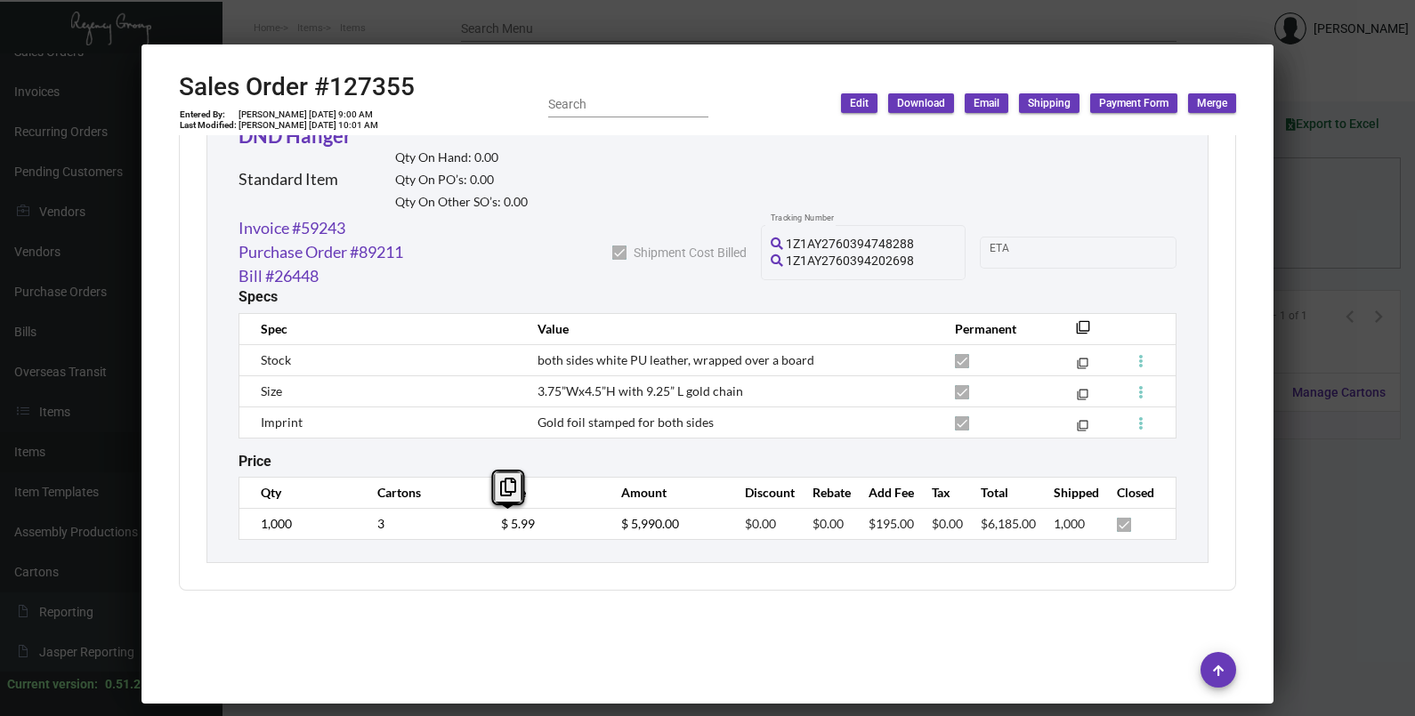
click at [486, 530] on td "$ 5.99" at bounding box center [543, 523] width 121 height 31
copy span "3.75”Wx4.5”H with 9.25” L gold chain"
drag, startPoint x: 744, startPoint y: 393, endPoint x: 525, endPoint y: 385, distance: 219.0
click at [525, 385] on td "3.75”Wx4.5”H with 9.25” L gold chain" at bounding box center [728, 390] width 416 height 31
